Goal: Task Accomplishment & Management: Use online tool/utility

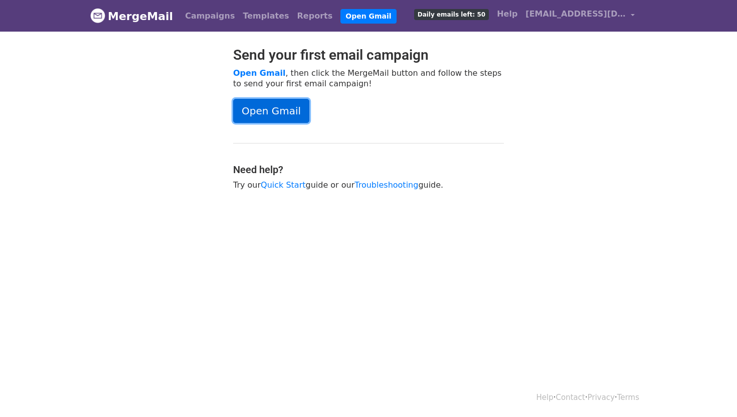
click at [281, 111] on link "Open Gmail" at bounding box center [271, 111] width 76 height 24
click at [282, 105] on link "Open Gmail" at bounding box center [271, 111] width 76 height 24
click at [263, 112] on link "Open Gmail" at bounding box center [271, 111] width 76 height 24
